Goal: Task Accomplishment & Management: Manage account settings

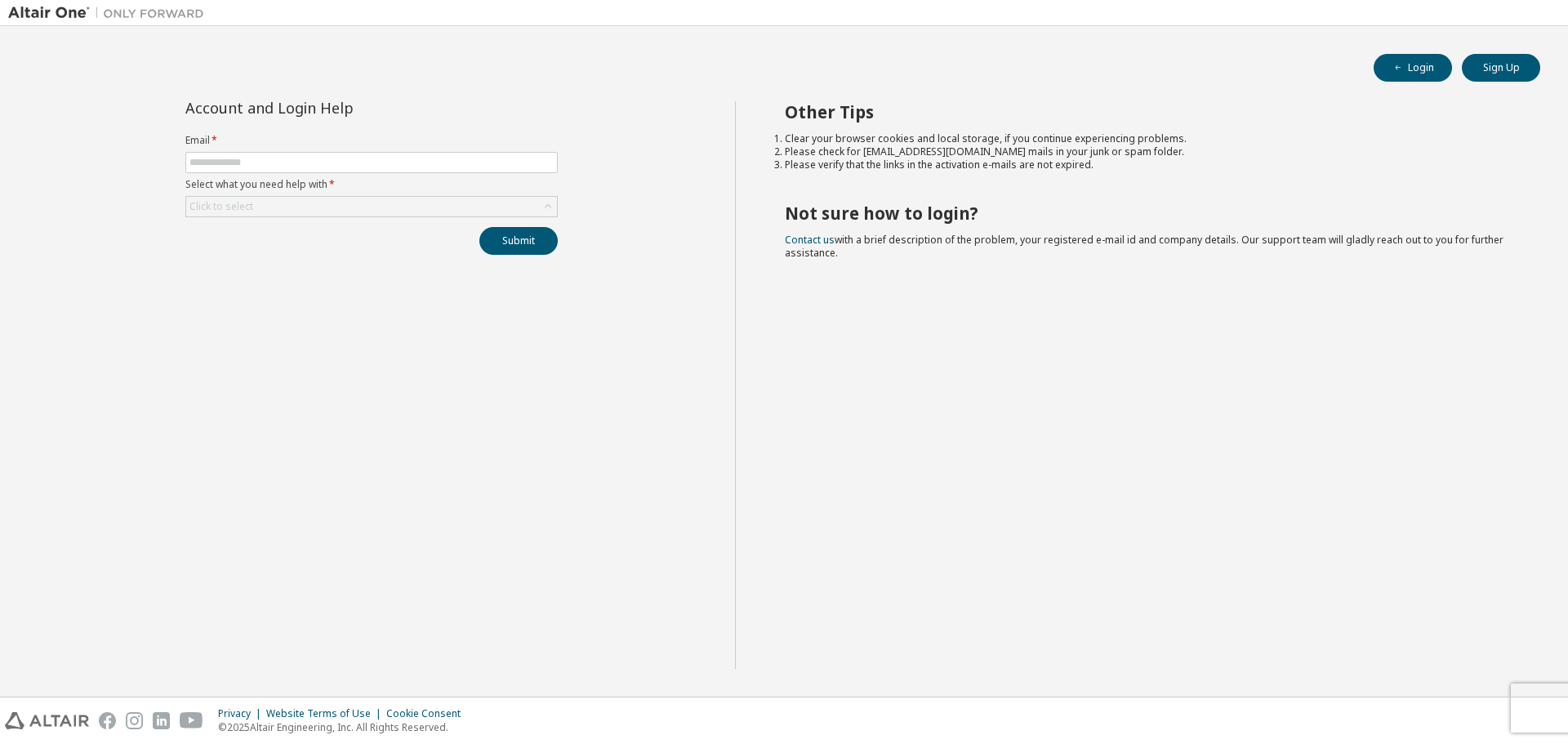
click at [388, 149] on form "Email * Select what you need help with * Click to select" at bounding box center [371, 176] width 373 height 83
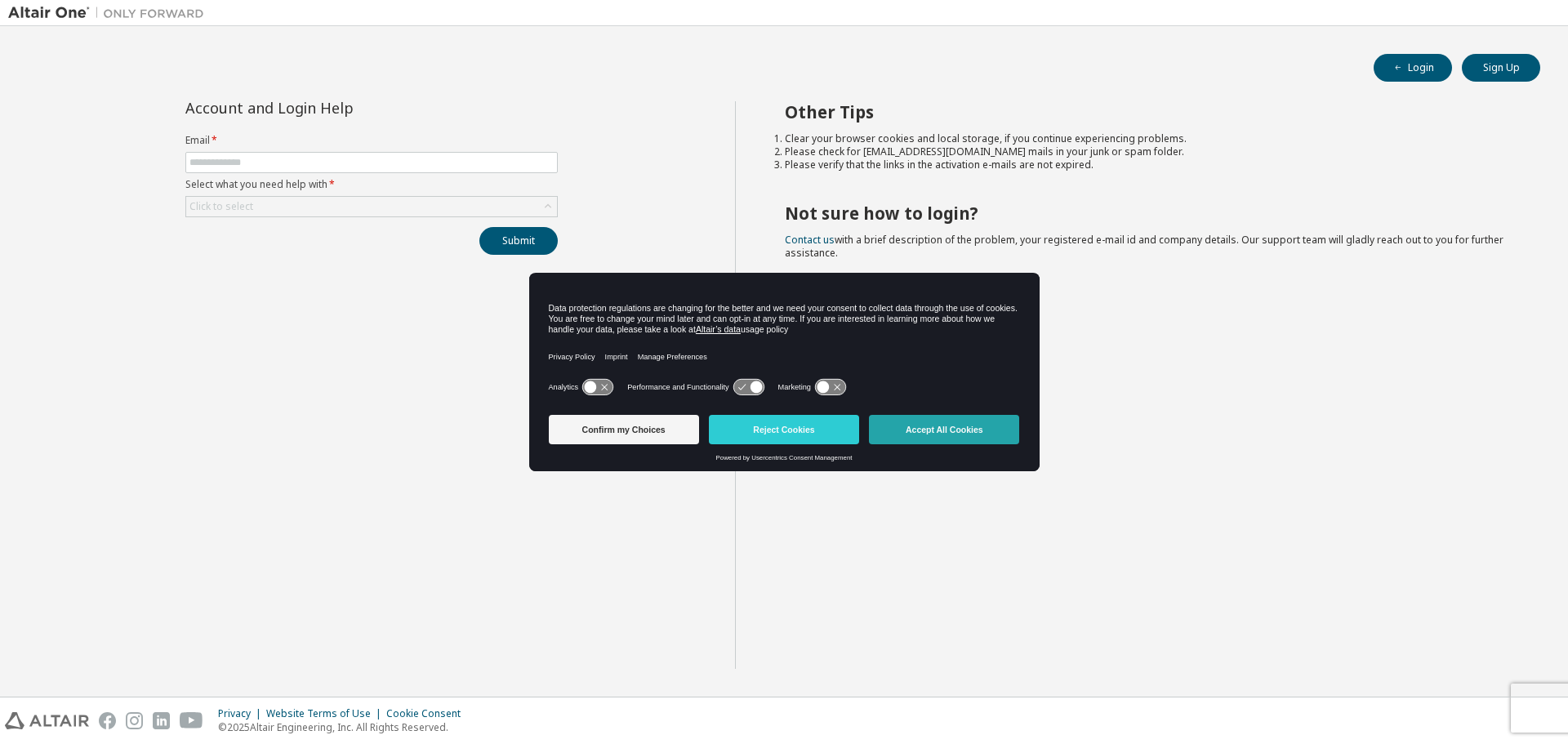
click at [908, 428] on button "Accept All Cookies" at bounding box center [943, 430] width 150 height 30
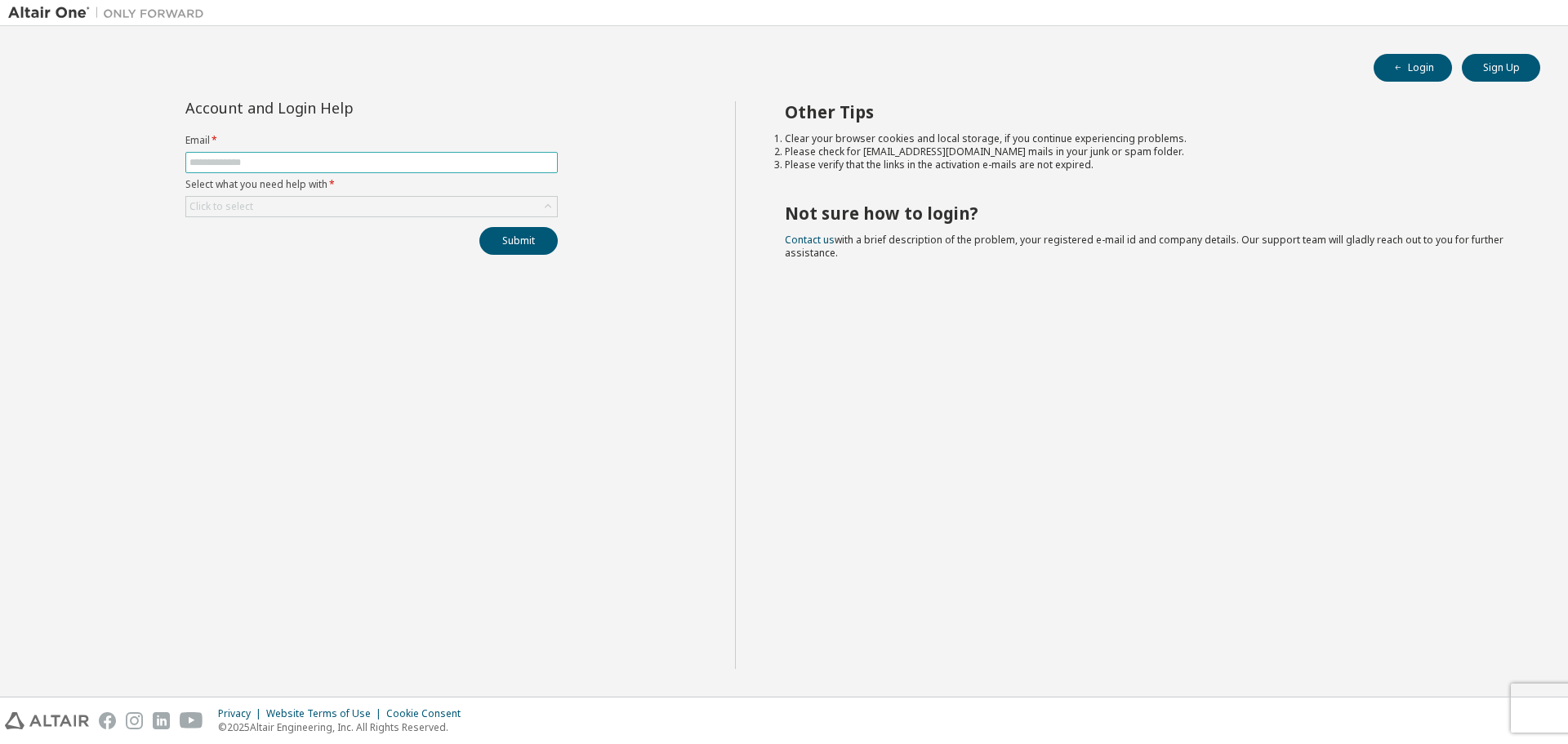
click at [307, 171] on span at bounding box center [371, 163] width 373 height 21
click at [301, 157] on input "text" at bounding box center [371, 163] width 364 height 13
type input "**********"
click at [480, 227] on button "Submit" at bounding box center [519, 241] width 78 height 28
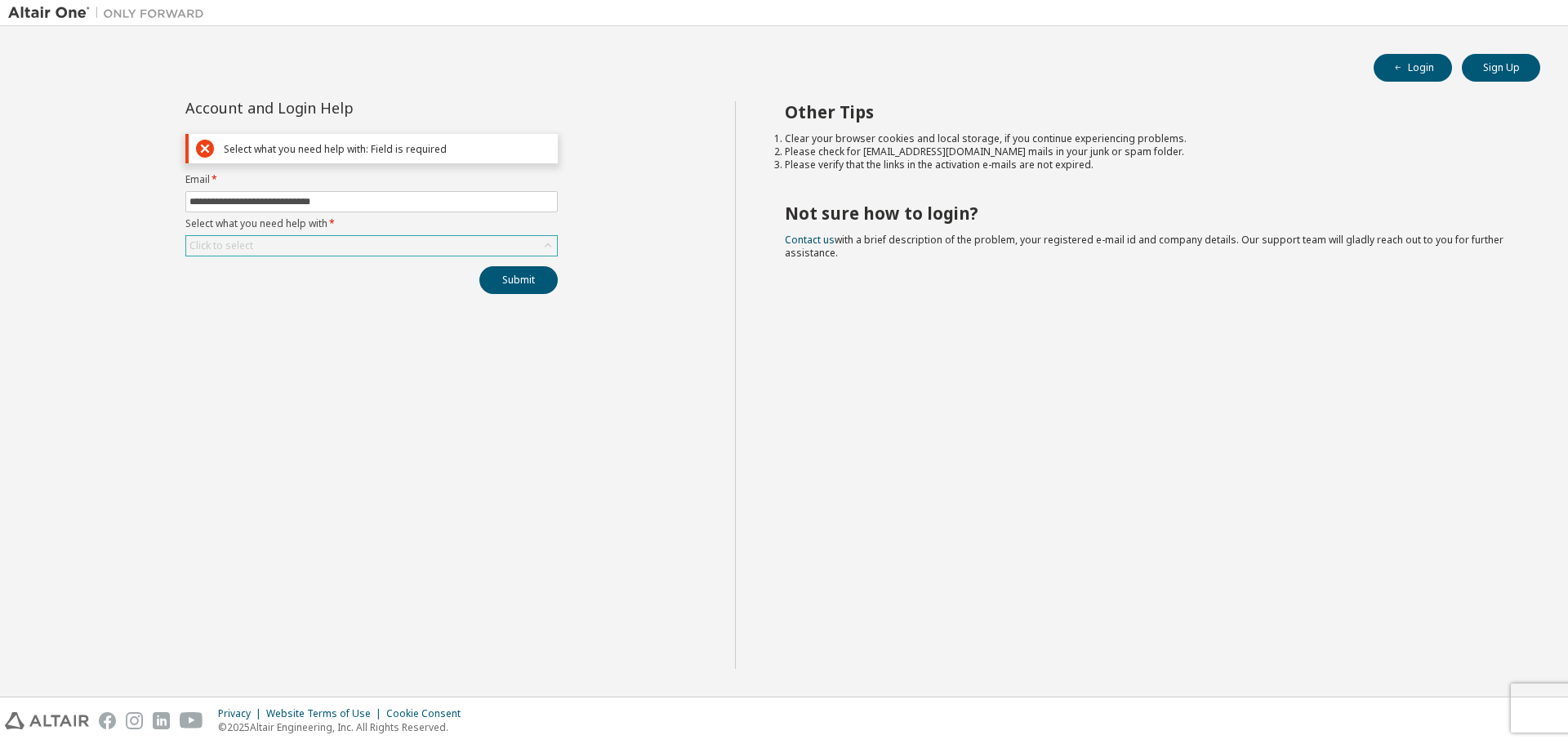
click at [365, 240] on div "Click to select" at bounding box center [371, 246] width 371 height 20
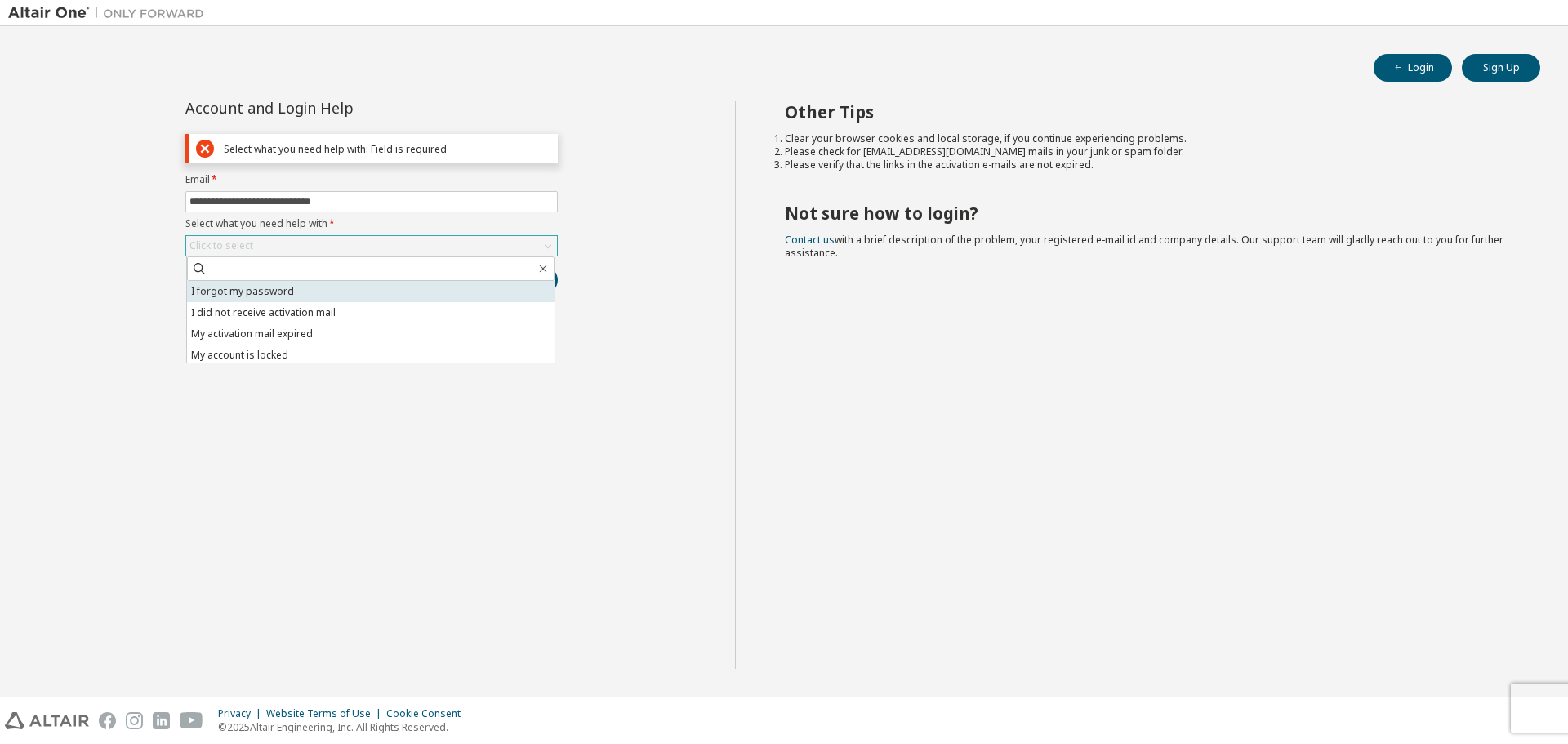
click at [304, 296] on li "I forgot my password" at bounding box center [370, 291] width 367 height 21
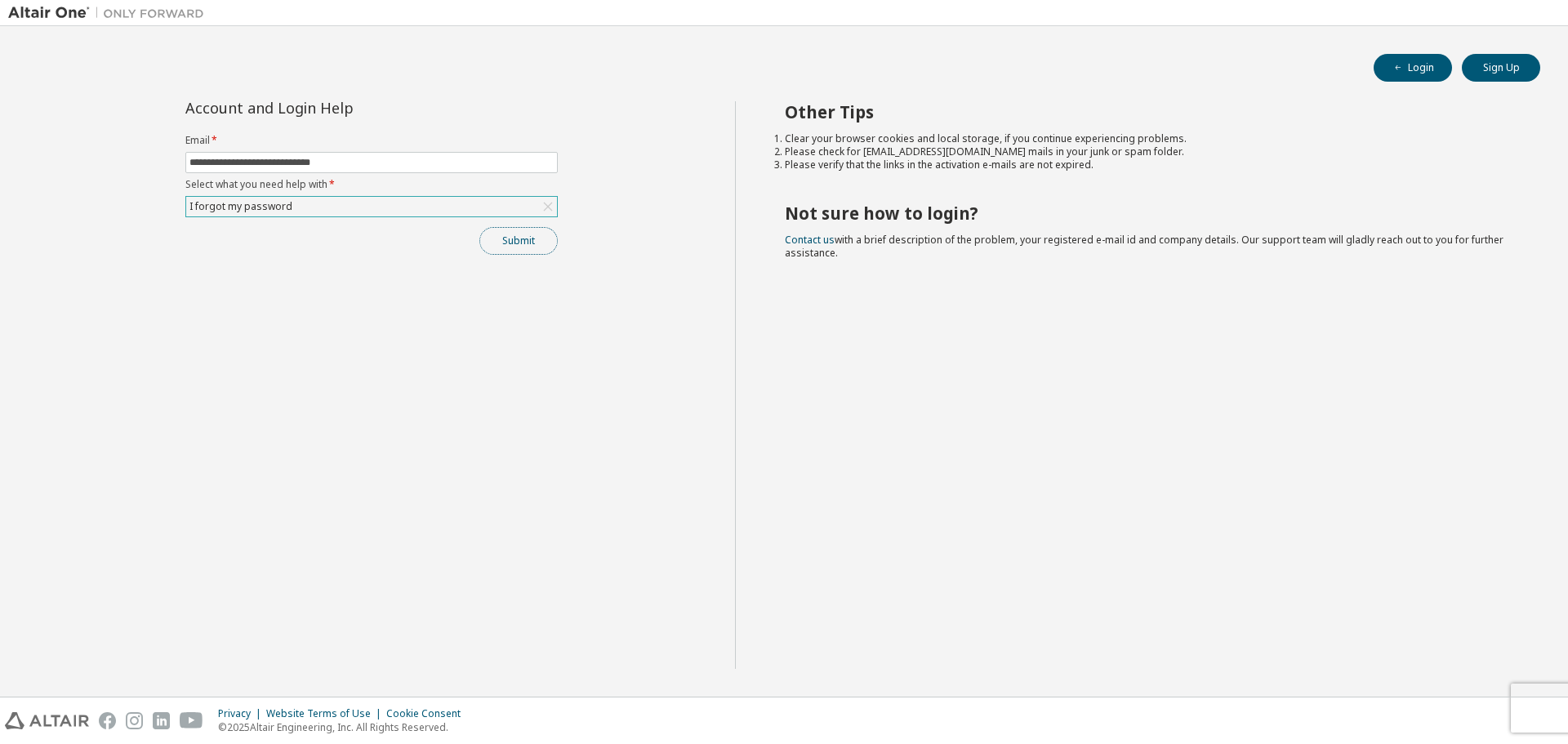
click at [512, 232] on button "Submit" at bounding box center [519, 241] width 78 height 28
click at [67, 16] on img at bounding box center [109, 13] width 204 height 17
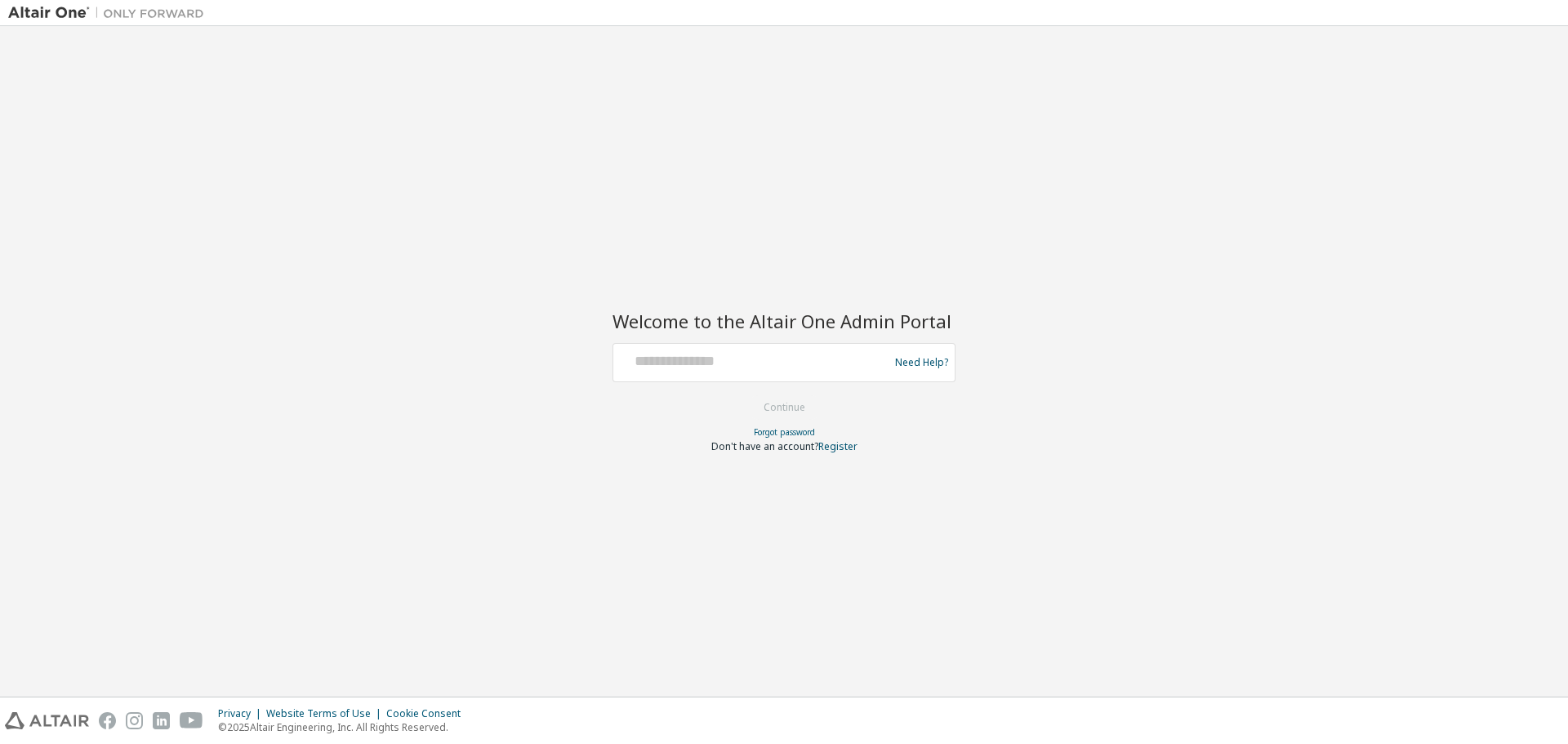
click at [786, 372] on div at bounding box center [753, 363] width 267 height 31
click at [714, 366] on input "text" at bounding box center [753, 359] width 267 height 23
type input "**********"
click at [767, 407] on button "Continue" at bounding box center [784, 408] width 76 height 24
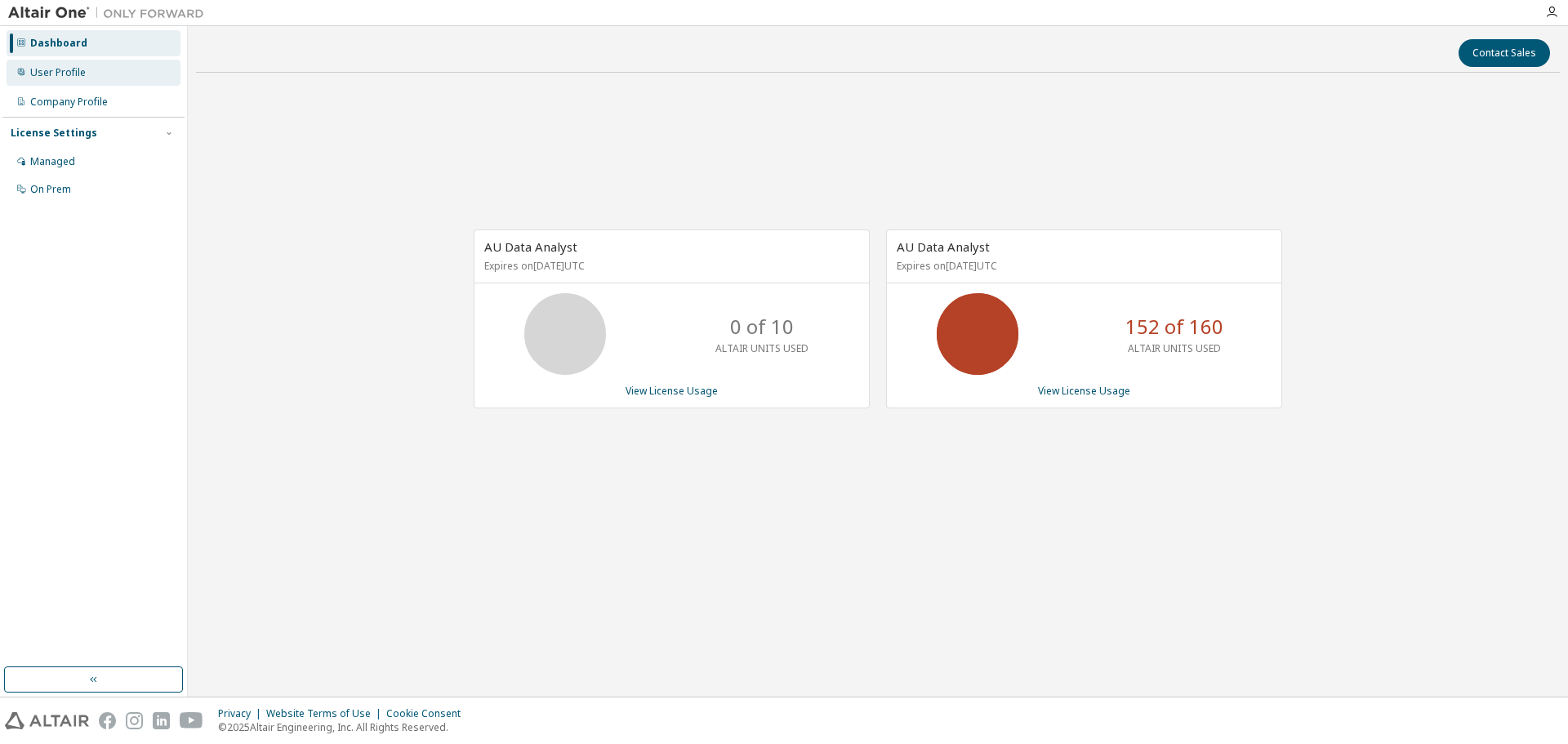
click at [85, 75] on div "User Profile" at bounding box center [94, 73] width 174 height 26
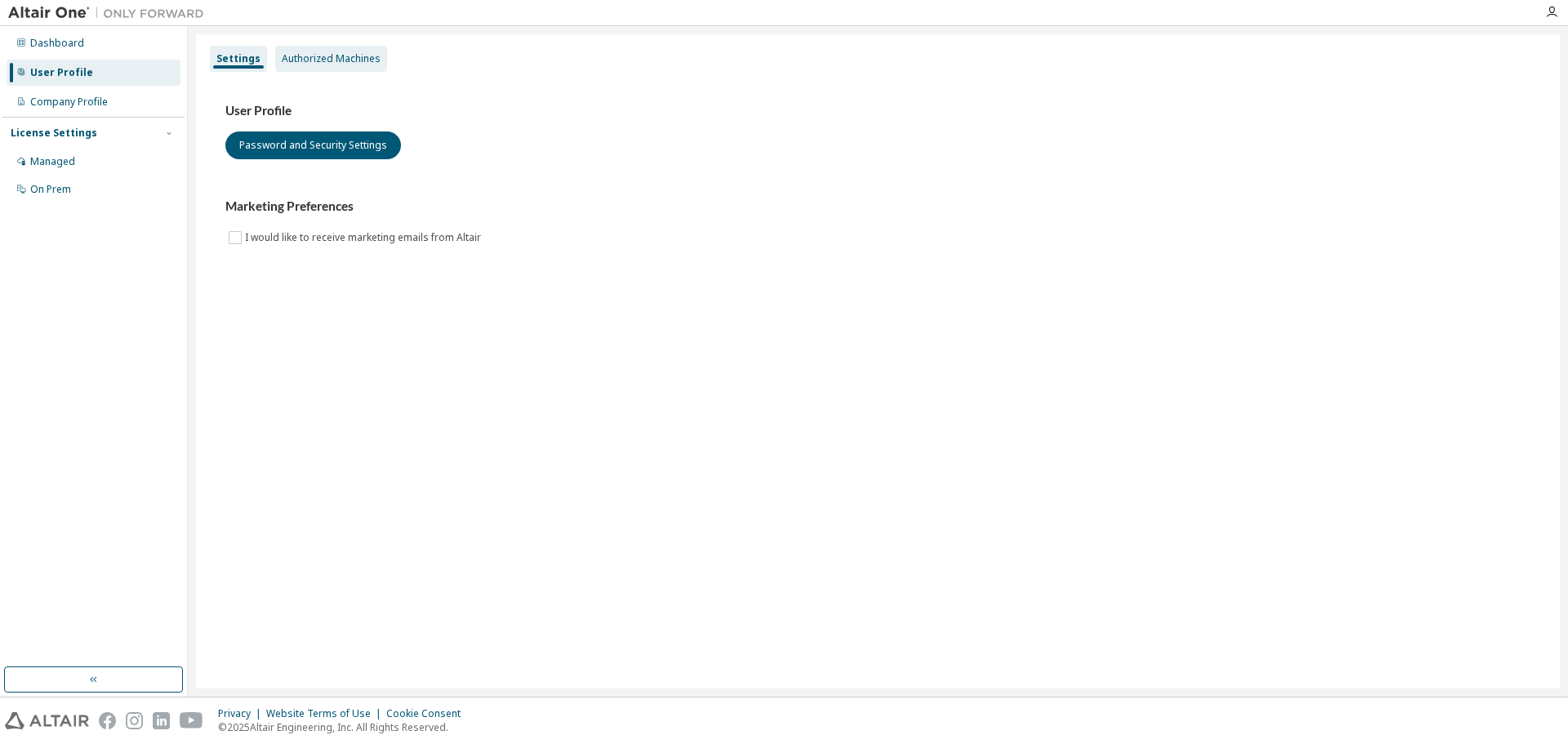
click at [293, 56] on div "Authorized Machines" at bounding box center [331, 58] width 99 height 13
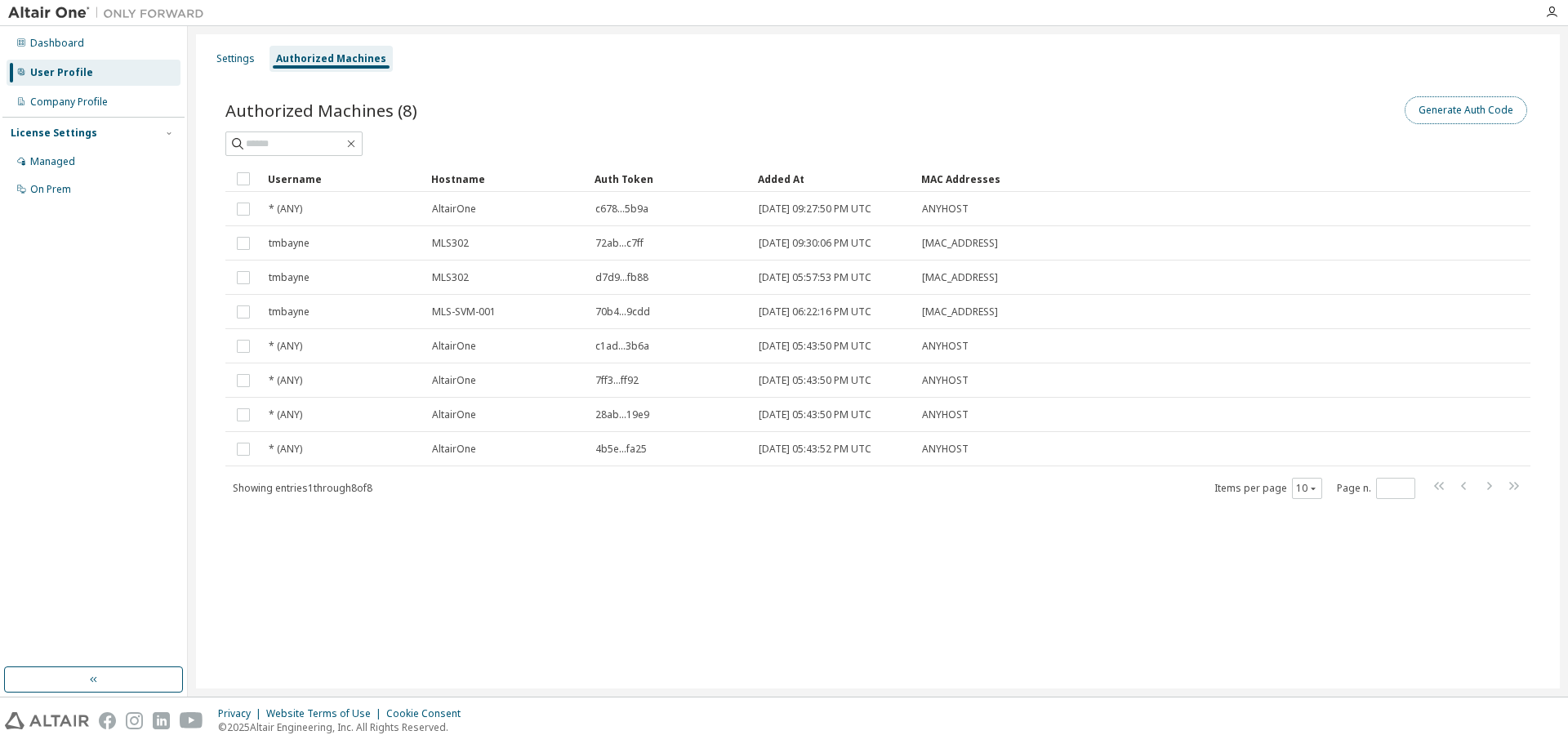
click at [1439, 110] on button "Generate Auth Code" at bounding box center [1465, 110] width 122 height 28
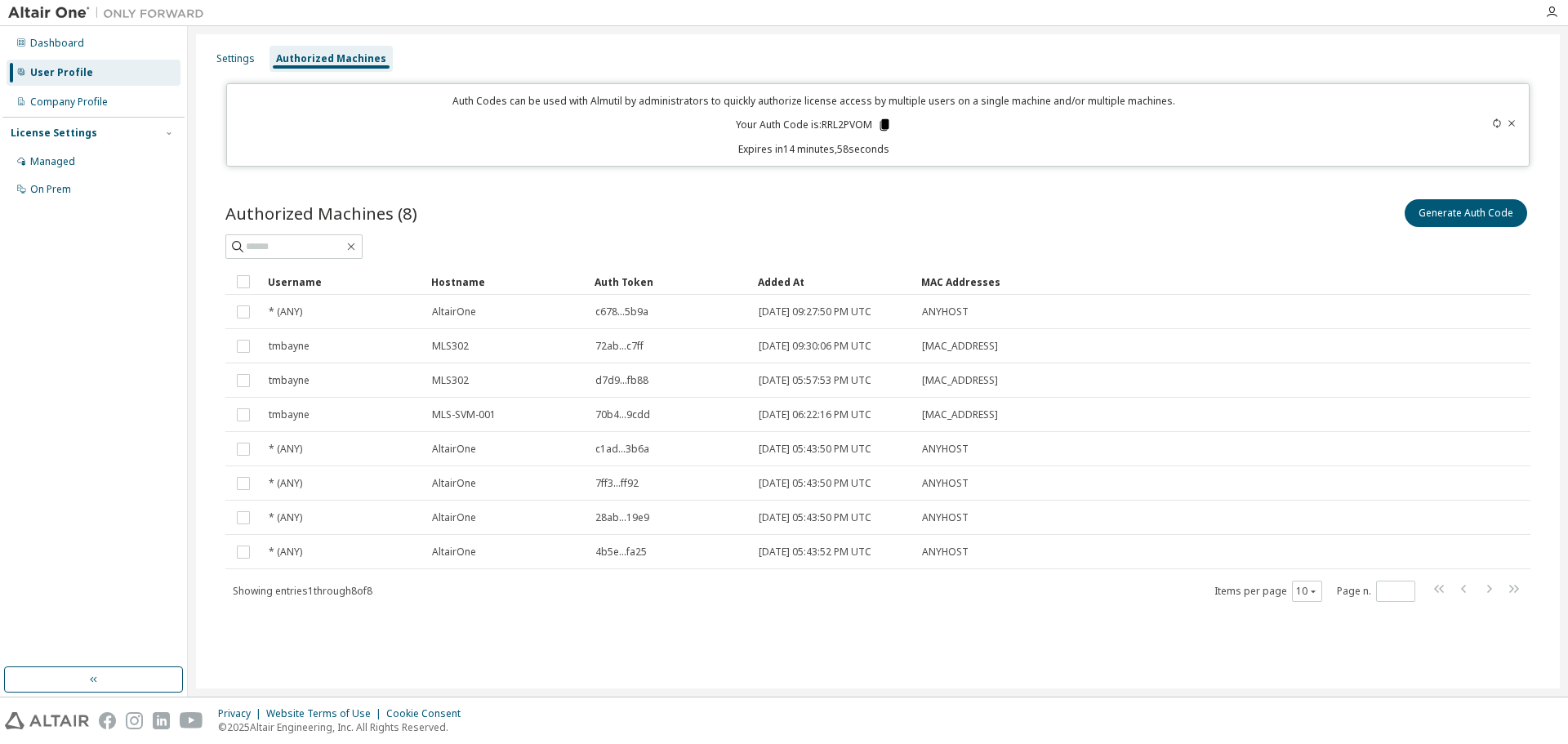
click at [883, 123] on icon at bounding box center [884, 124] width 9 height 11
